Goal: Information Seeking & Learning: Learn about a topic

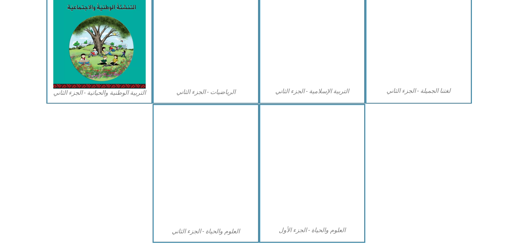
scroll to position [417, 0]
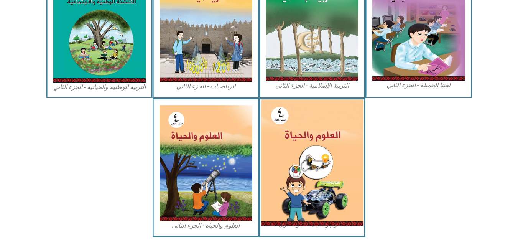
click at [306, 150] on img at bounding box center [312, 162] width 102 height 127
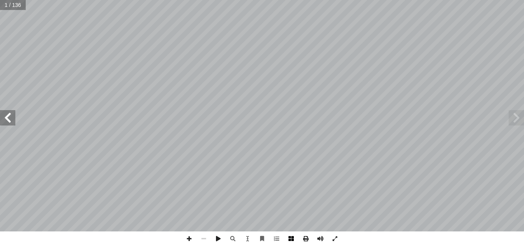
click at [295, 238] on span at bounding box center [291, 238] width 15 height 15
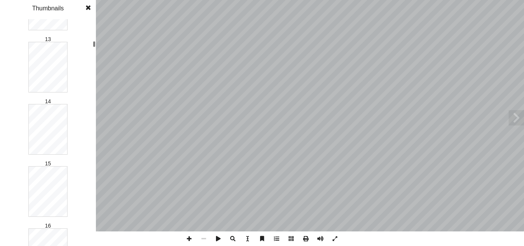
click at [94, 44] on div at bounding box center [94, 44] width 3 height 6
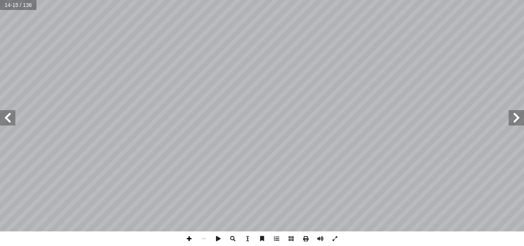
click at [189, 238] on span at bounding box center [189, 238] width 15 height 15
click at [202, 239] on span at bounding box center [203, 238] width 15 height 15
click at [191, 238] on span at bounding box center [189, 238] width 15 height 15
click at [13, 117] on span at bounding box center [7, 117] width 15 height 15
